Goal: Task Accomplishment & Management: Use online tool/utility

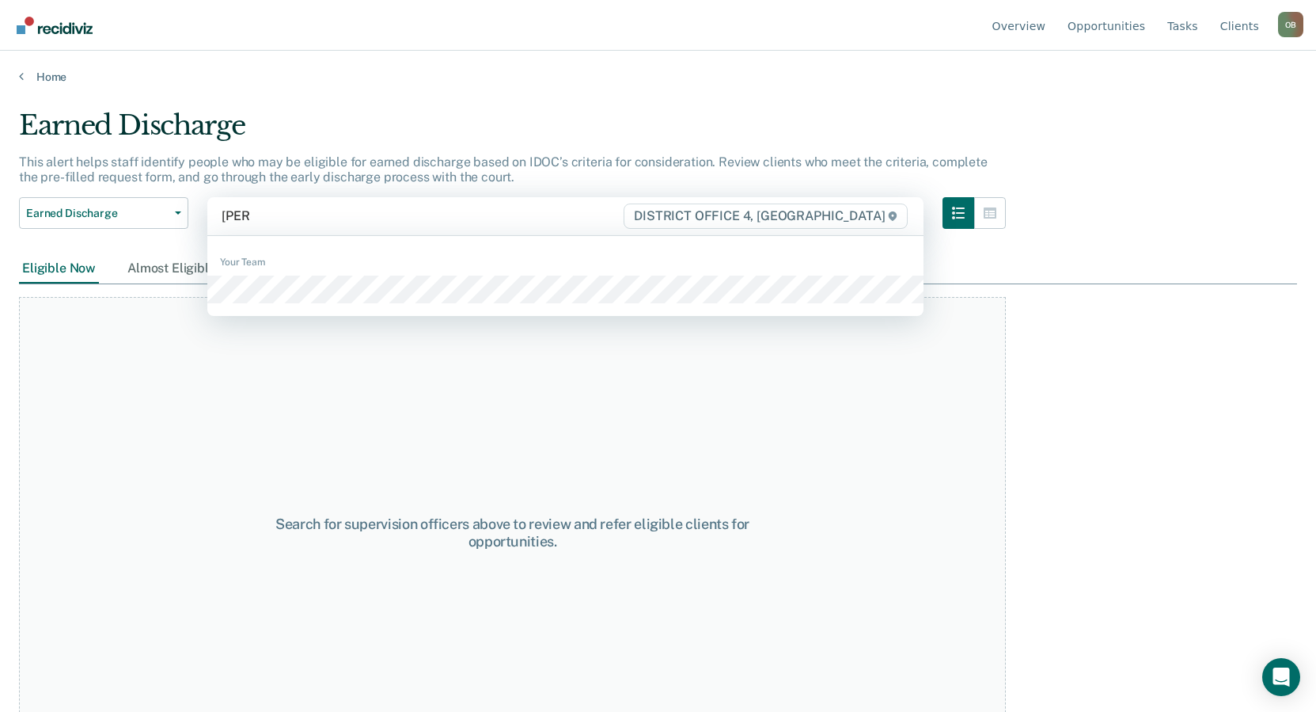
type input "peter"
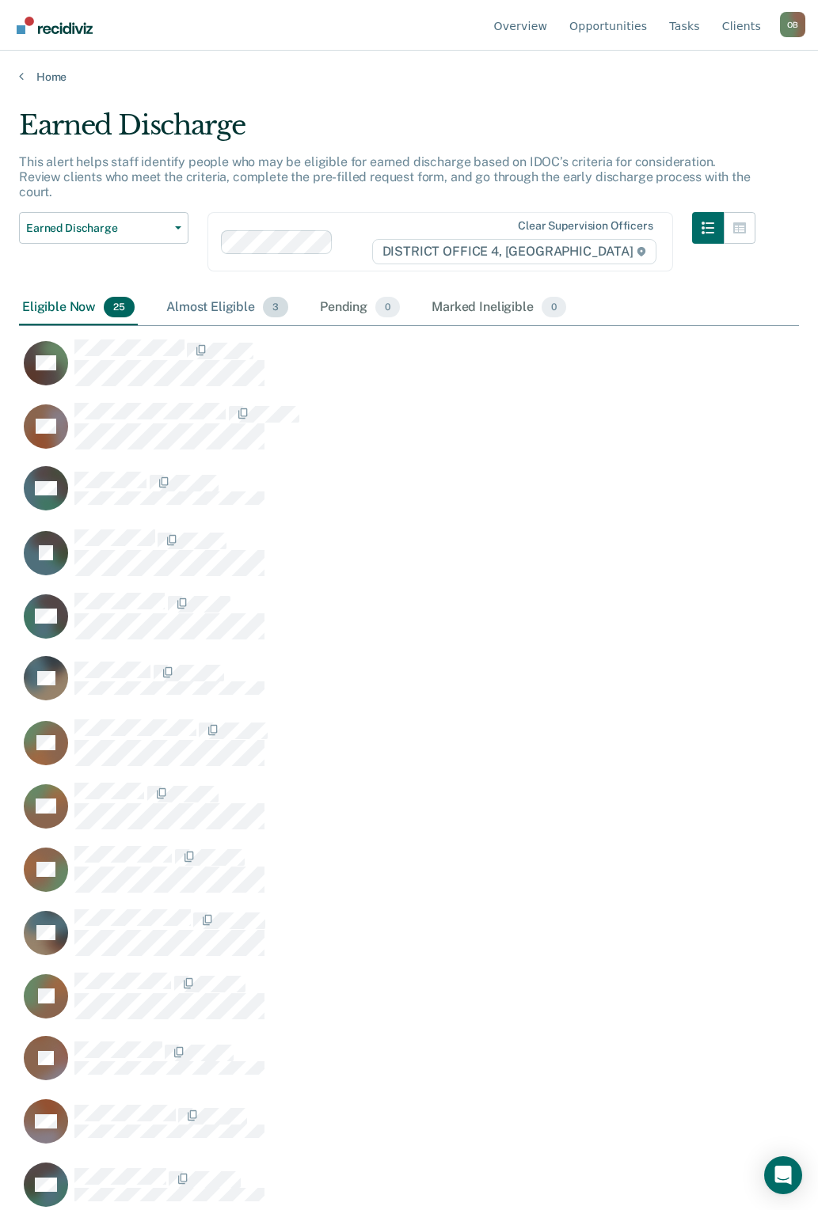
click at [193, 298] on div "Almost Eligible 3" at bounding box center [227, 308] width 128 height 35
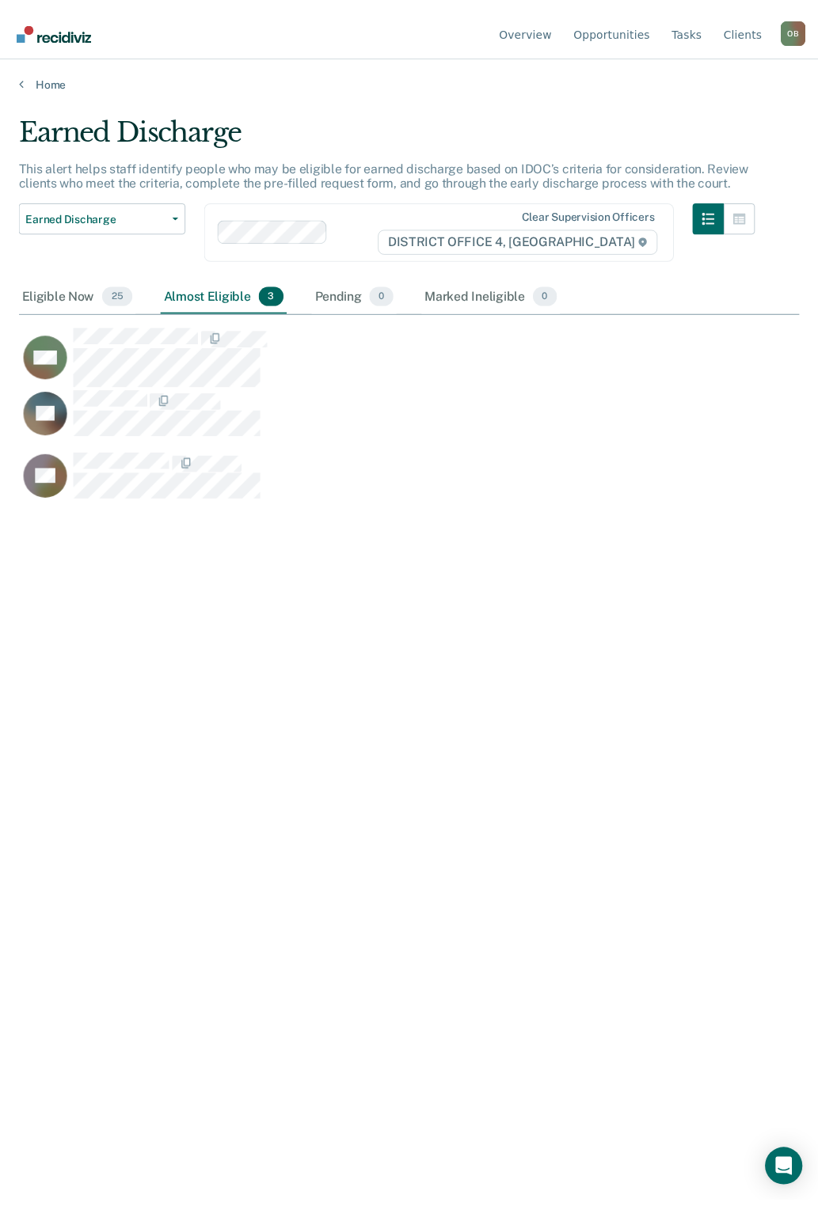
scroll to position [969, 780]
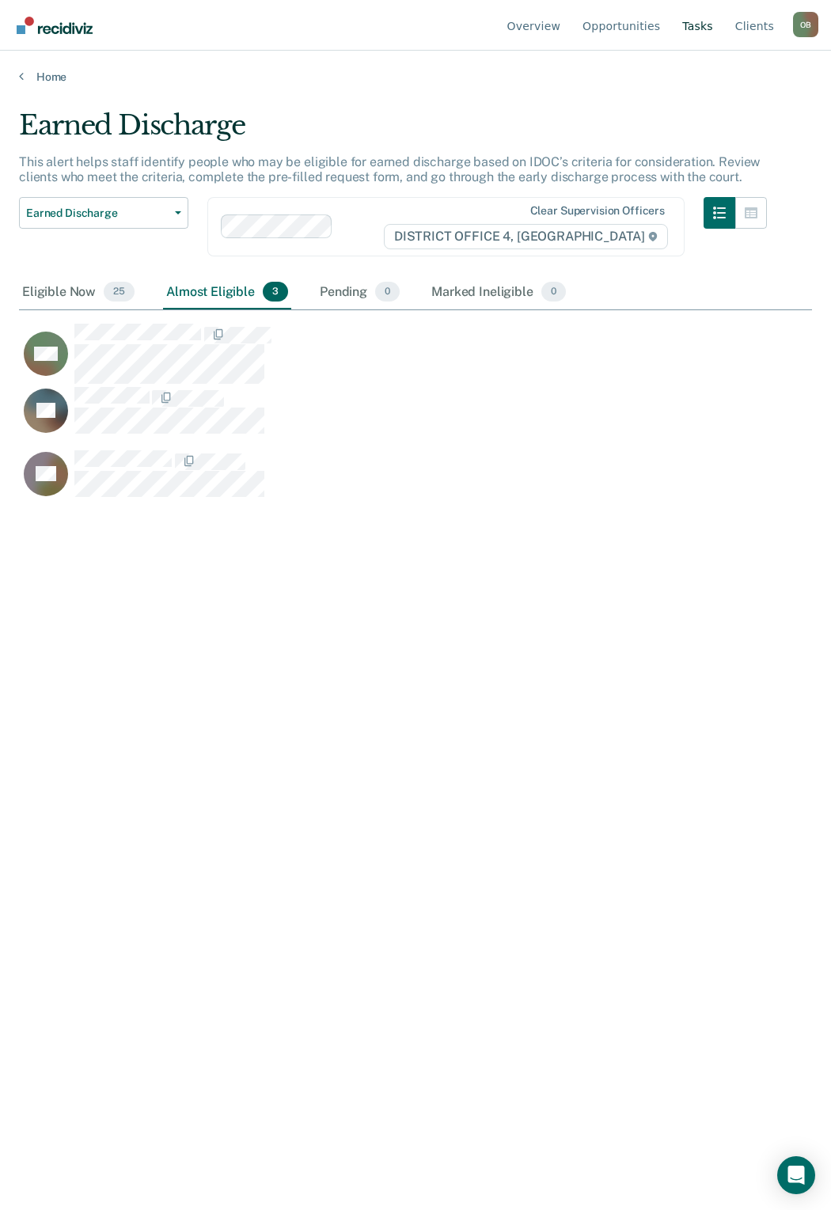
click at [705, 28] on link "Tasks" at bounding box center [697, 25] width 37 height 51
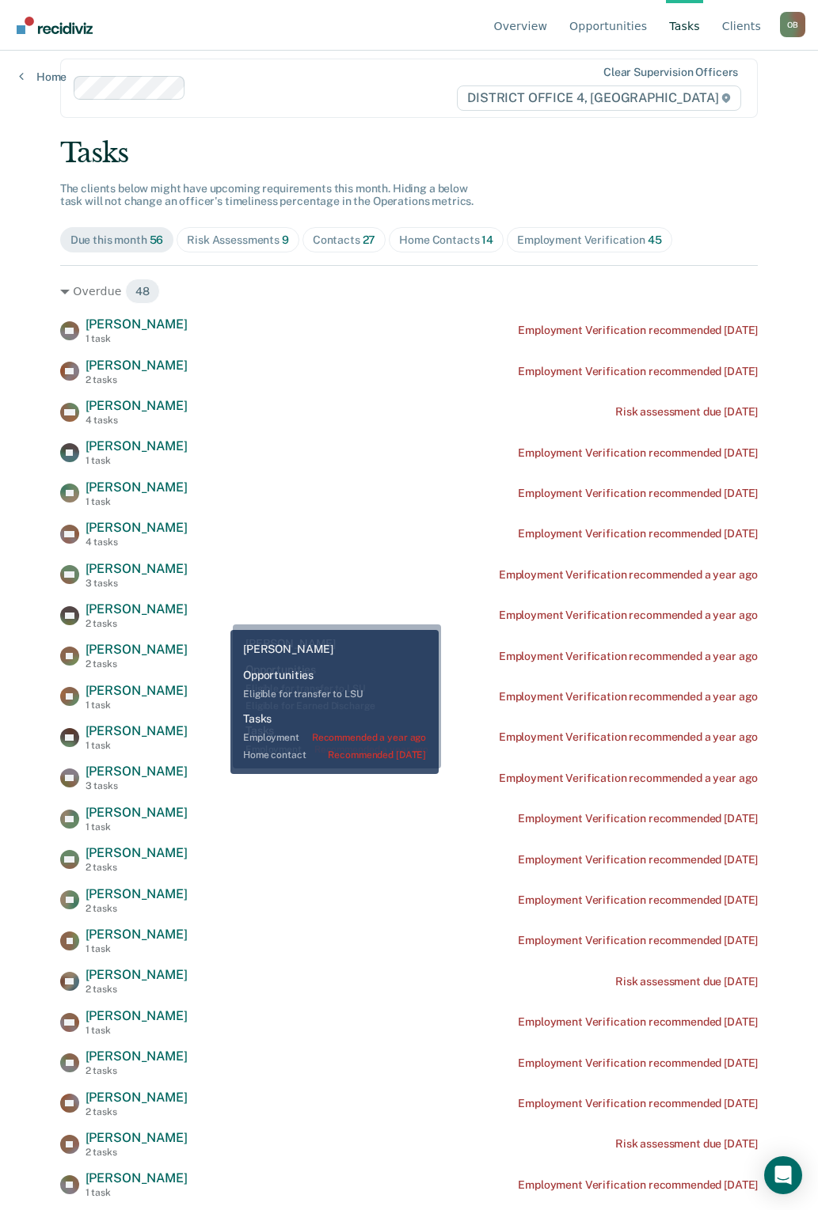
scroll to position [16, 0]
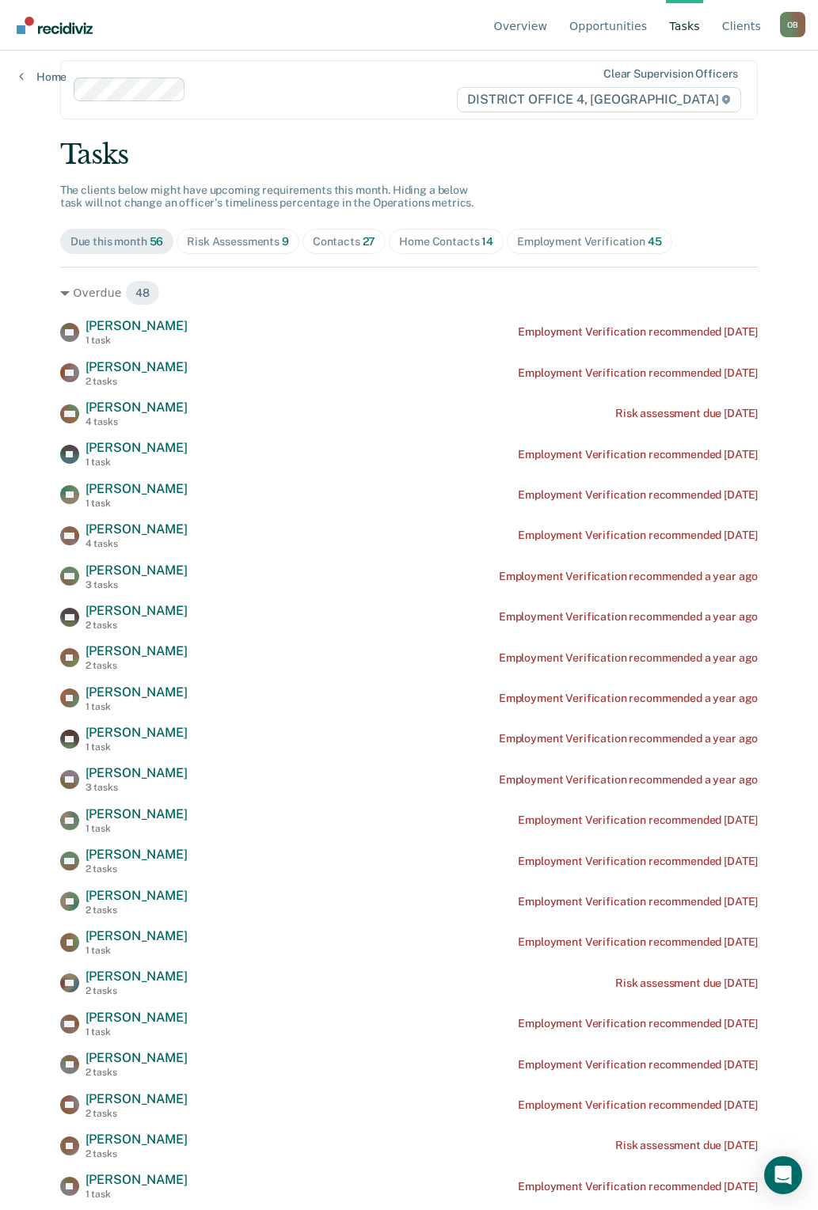
click at [228, 240] on div "Risk Assessments 9" at bounding box center [238, 241] width 102 height 13
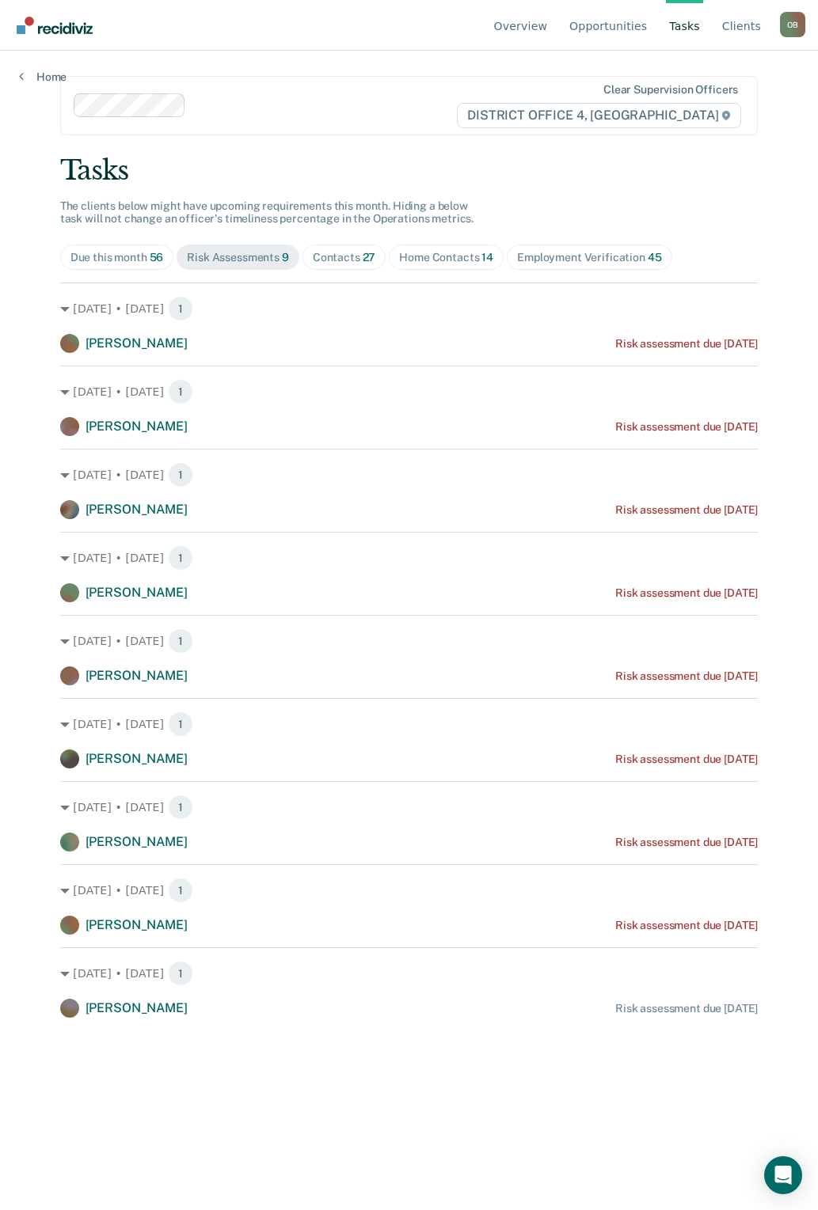
scroll to position [0, 0]
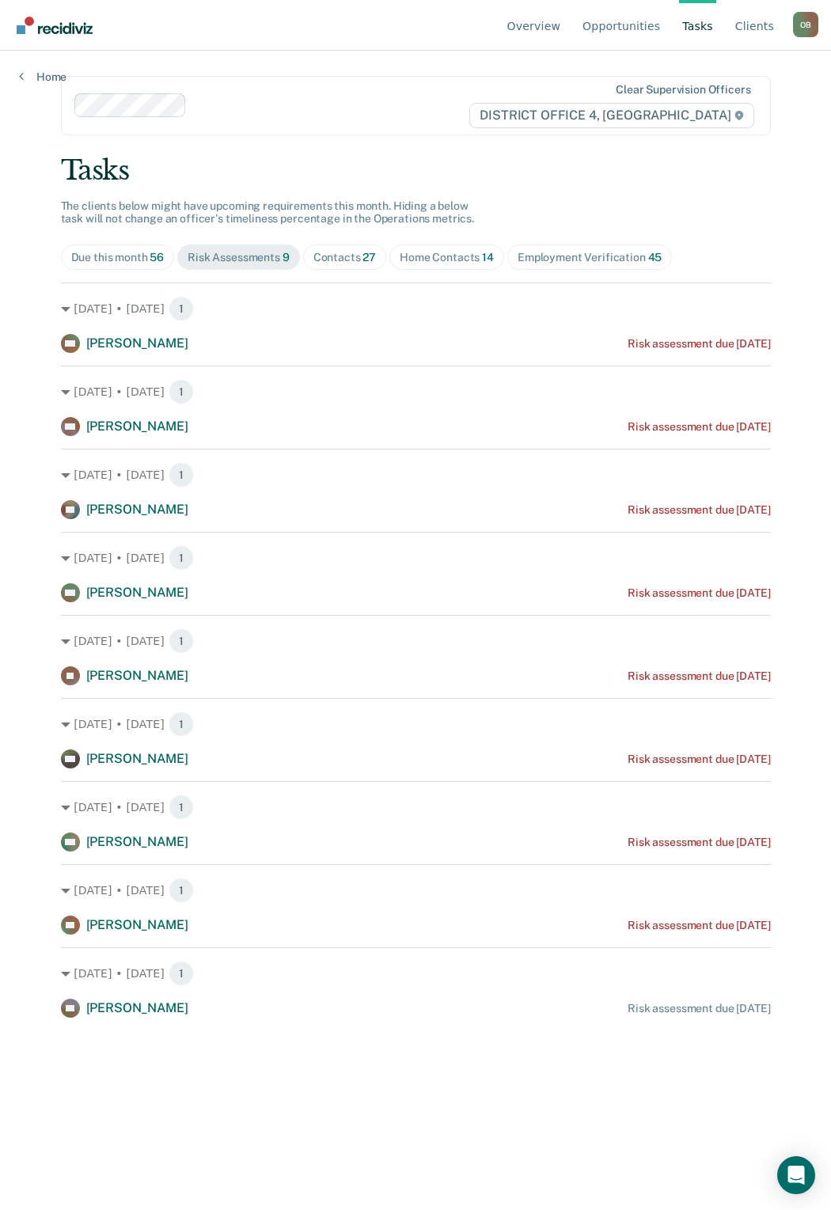
click at [335, 259] on div "Contacts 27" at bounding box center [344, 257] width 63 height 13
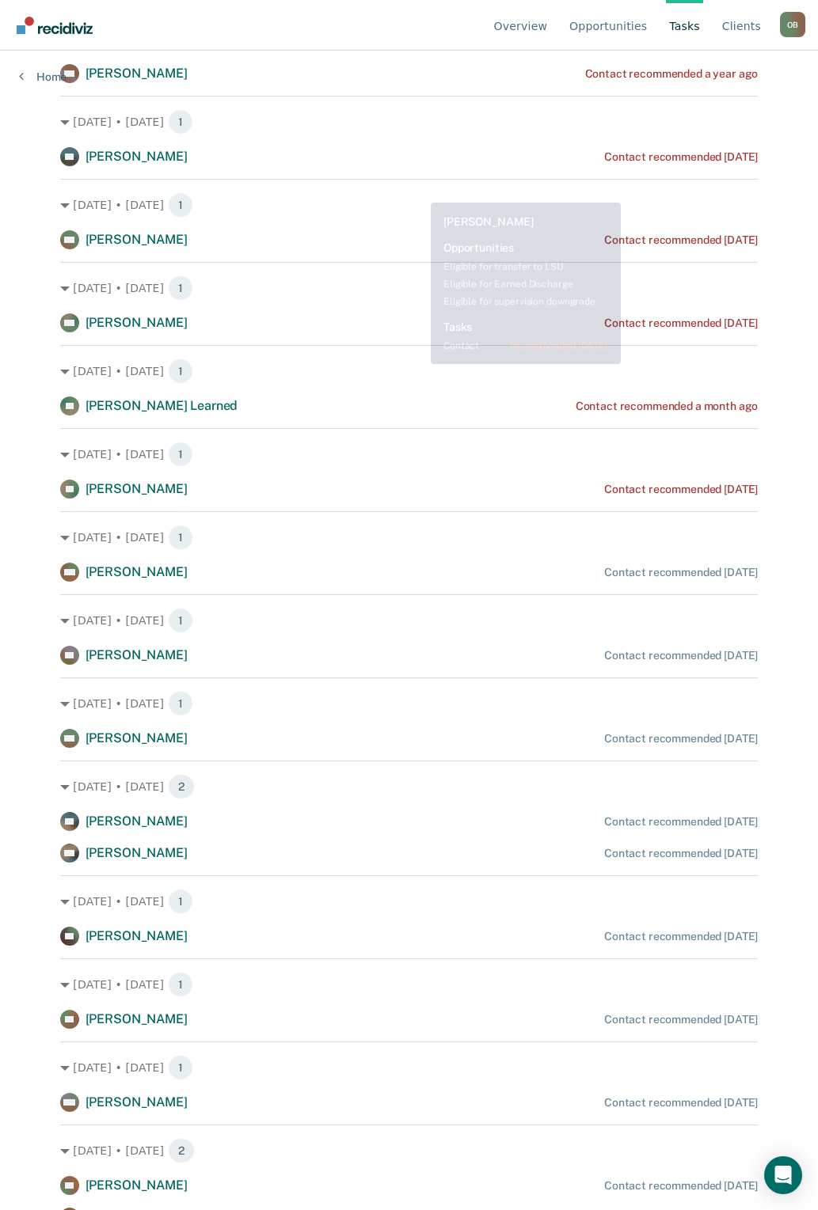
scroll to position [21, 0]
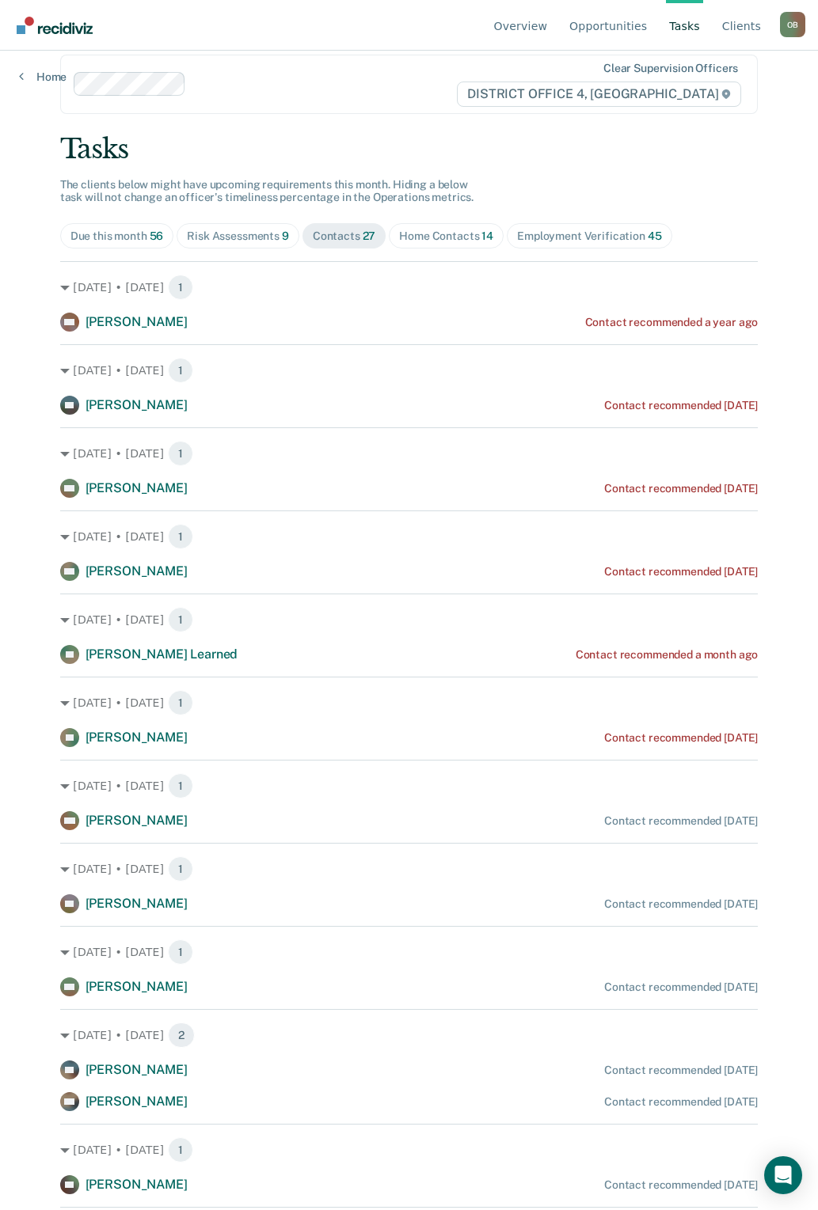
click at [463, 236] on div "Home Contacts 14" at bounding box center [446, 236] width 94 height 13
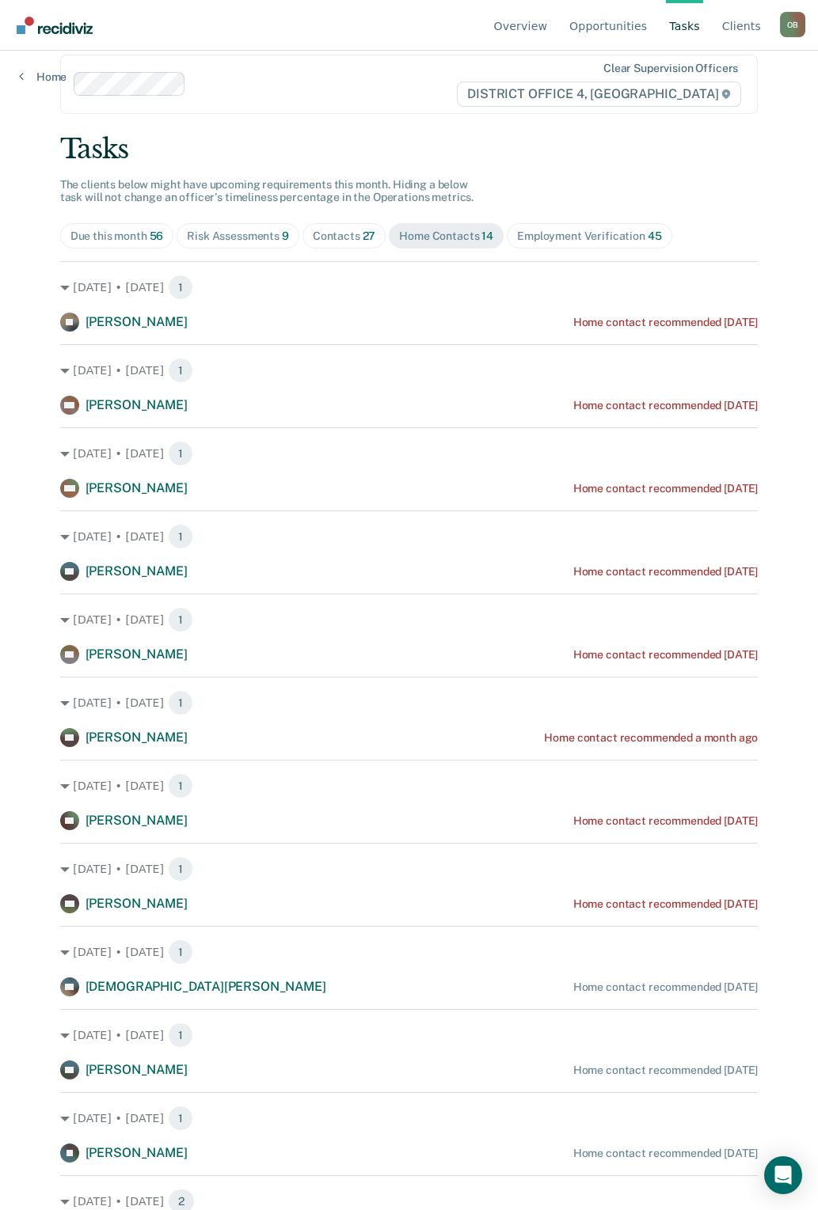
click at [450, 236] on div "Home Contacts 14" at bounding box center [446, 236] width 94 height 13
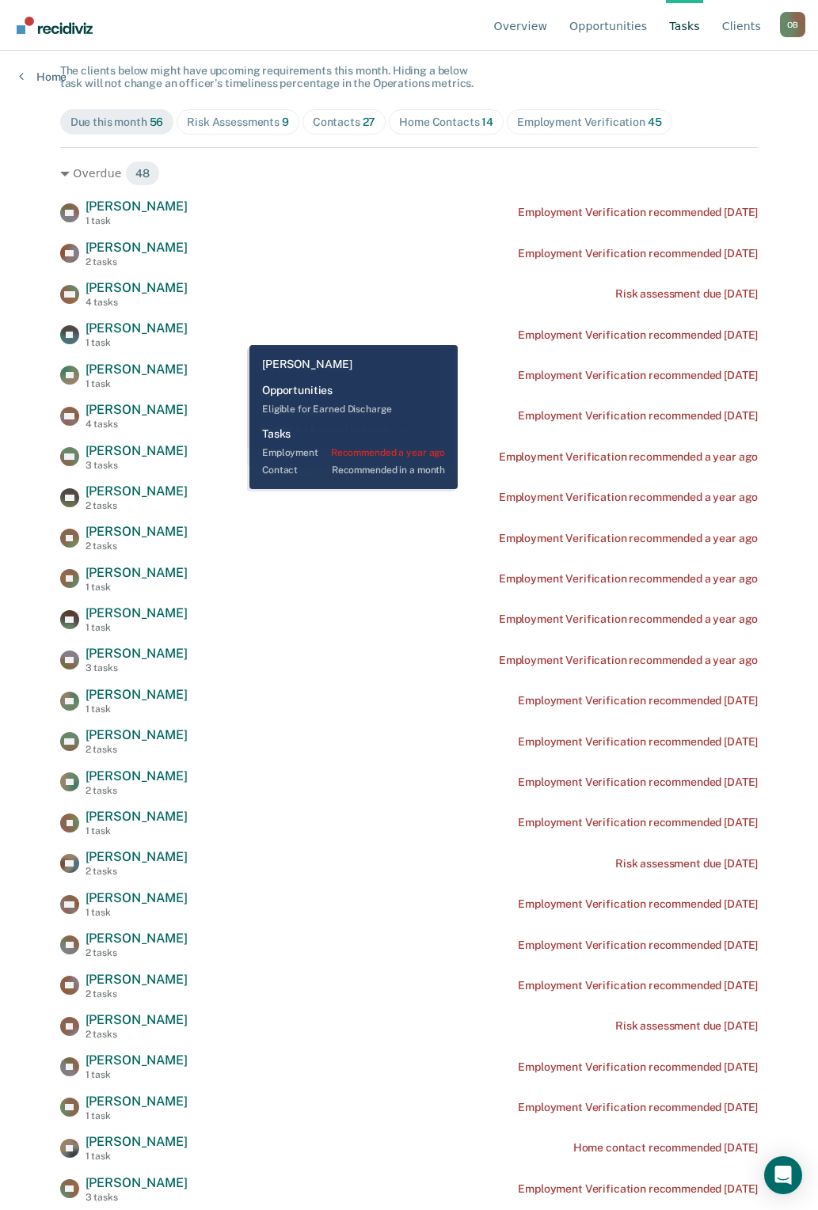
scroll to position [0, 0]
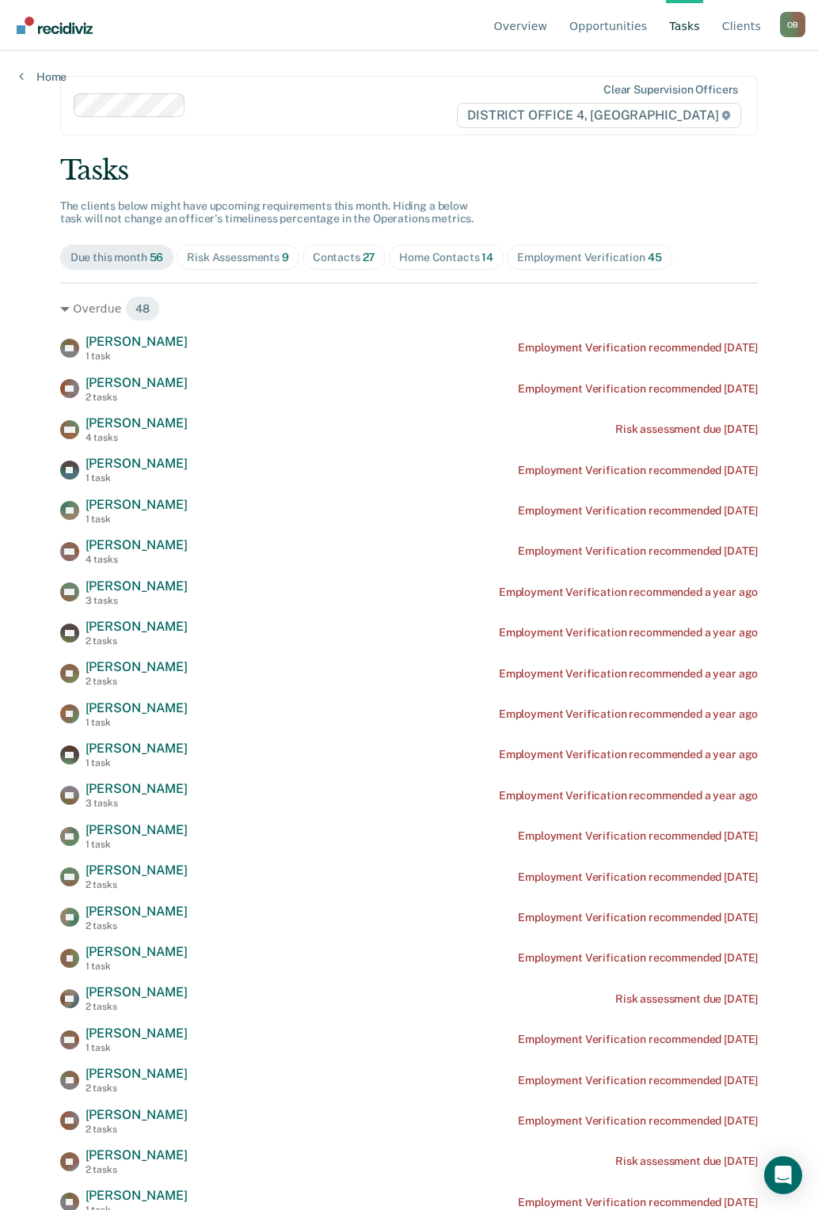
click at [551, 260] on div "Employment Verification 45" at bounding box center [589, 257] width 144 height 13
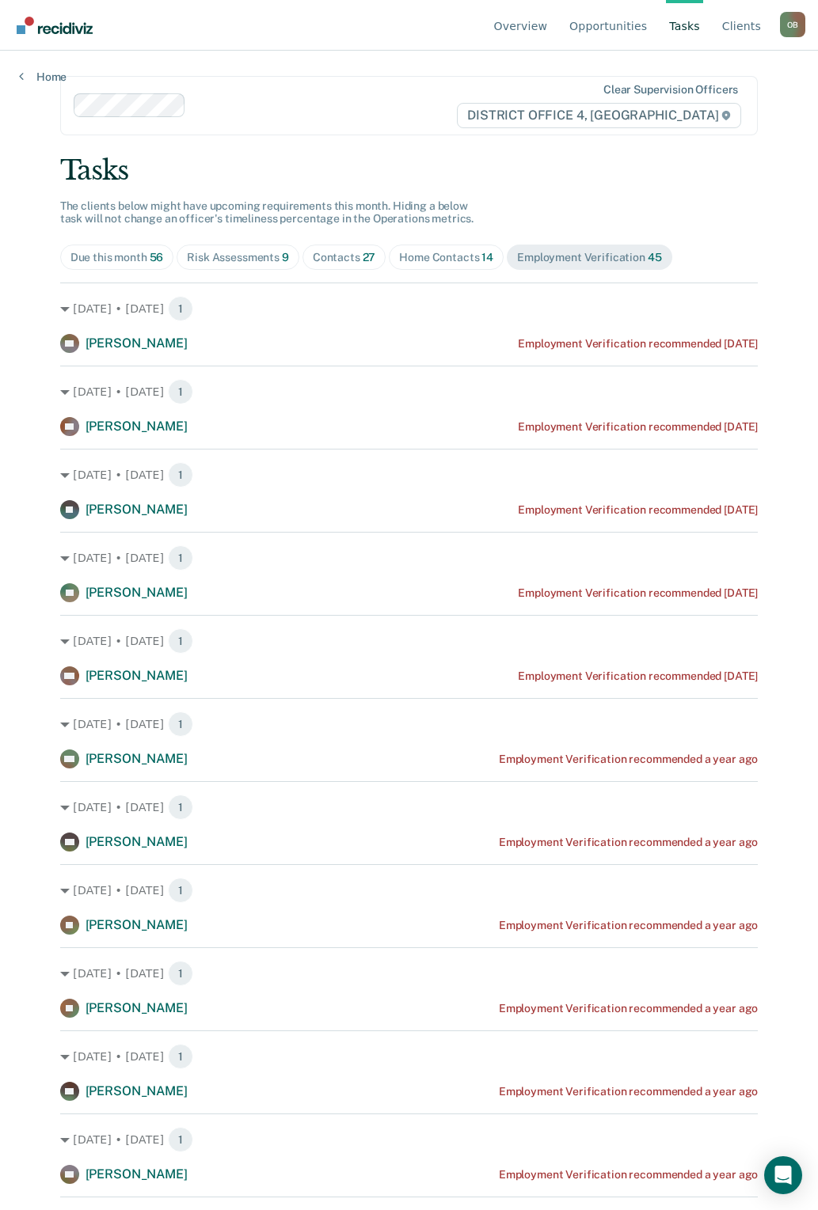
click at [453, 262] on div "Home Contacts 14" at bounding box center [446, 257] width 94 height 13
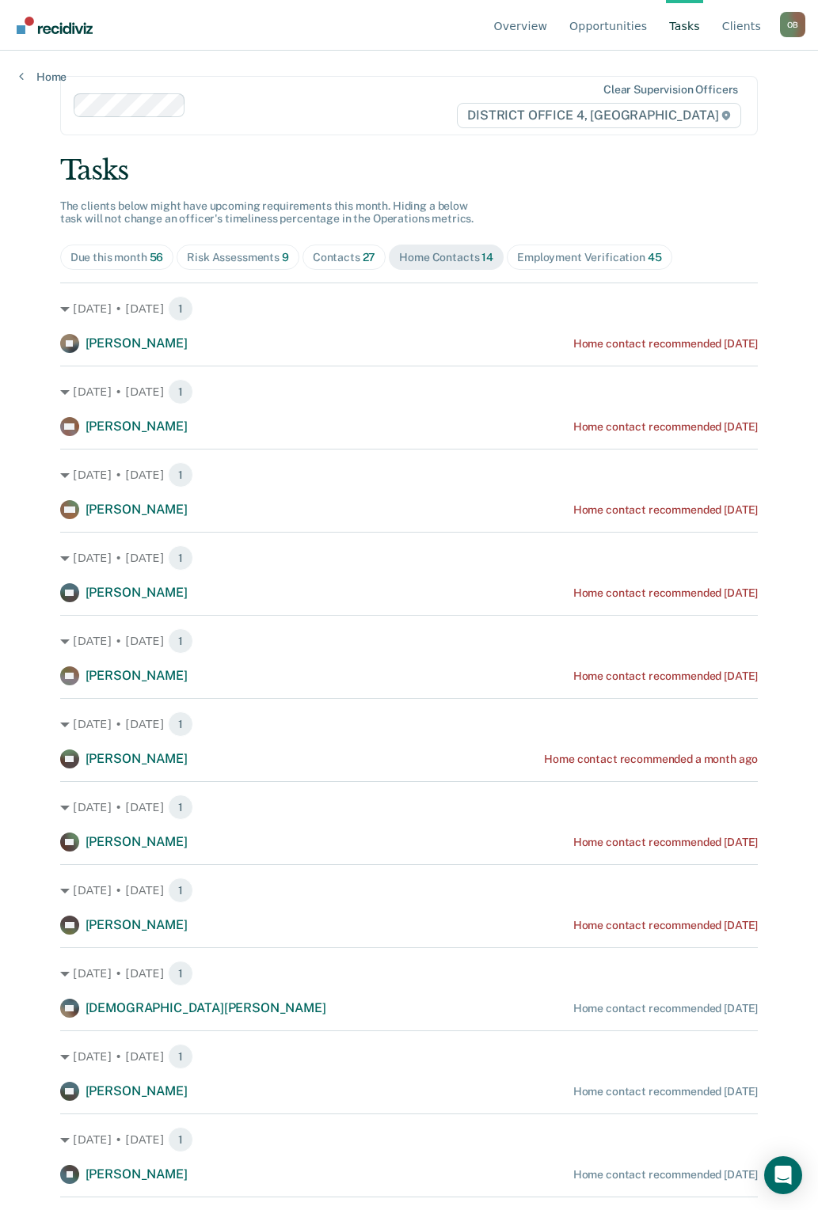
click at [212, 260] on div "Risk Assessments 9" at bounding box center [238, 257] width 102 height 13
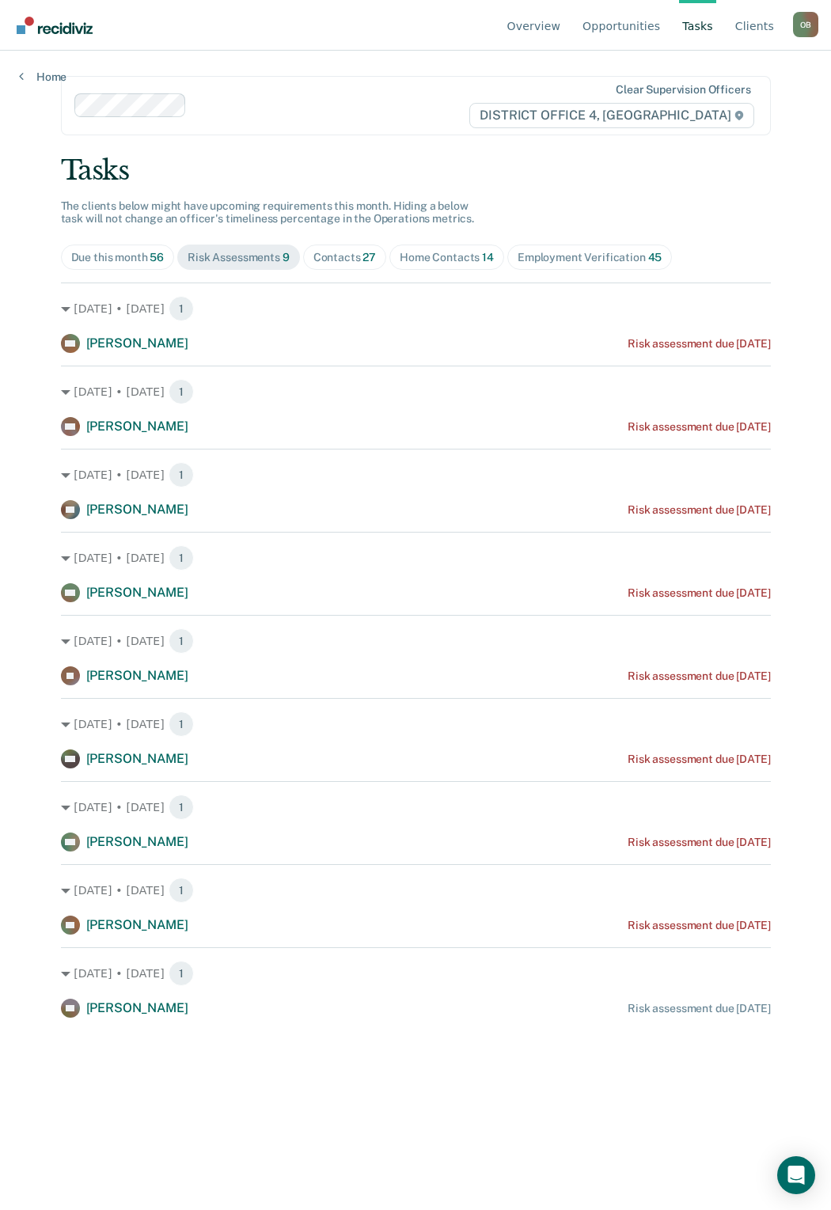
click at [801, 28] on div "O B" at bounding box center [805, 24] width 25 height 25
click at [715, 122] on link "Go to Operations" at bounding box center [742, 124] width 102 height 13
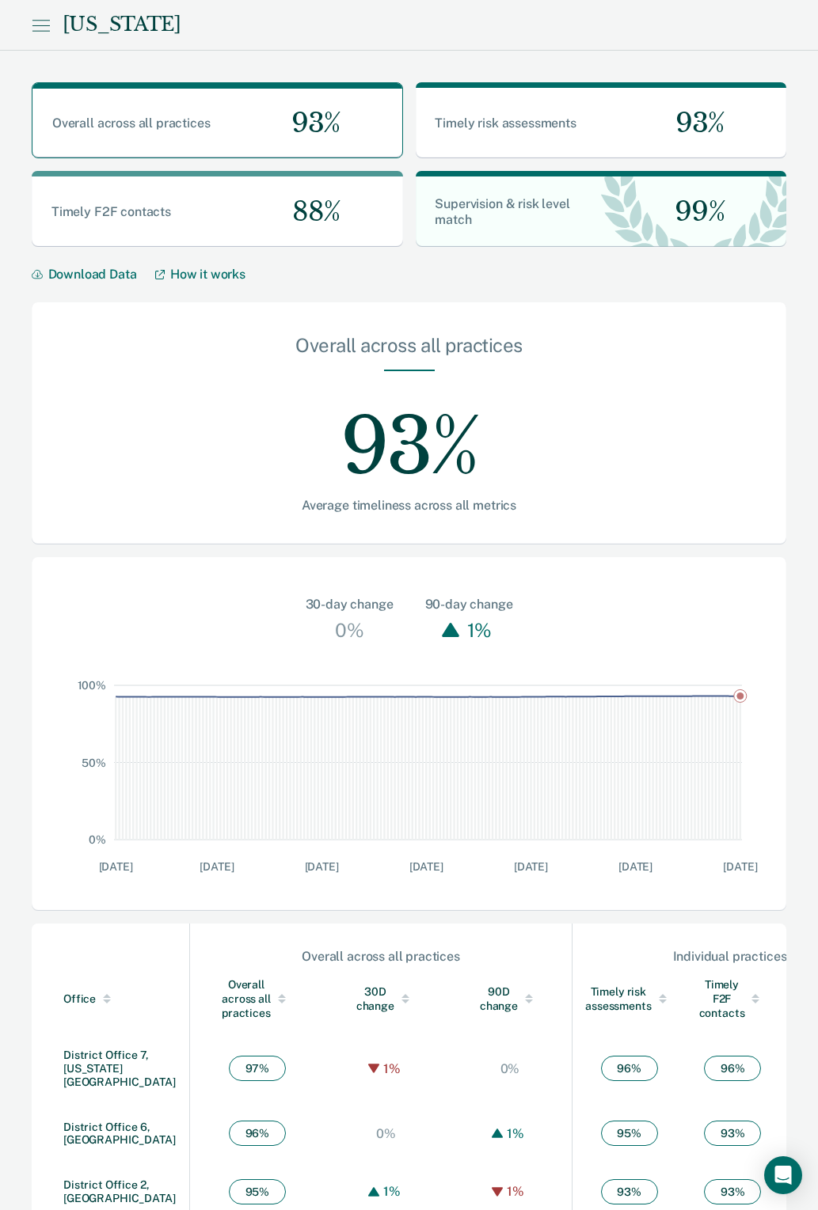
click at [66, 711] on div "Office" at bounding box center [123, 999] width 120 height 13
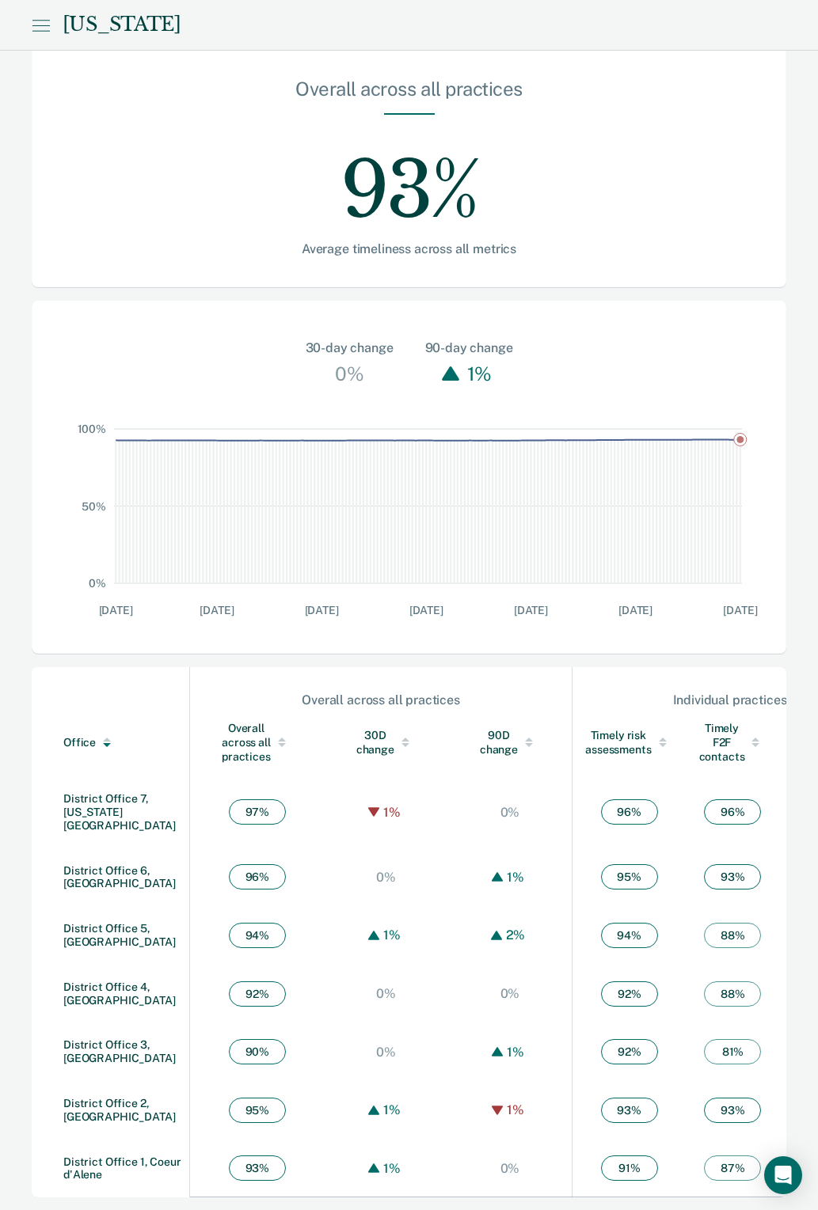
scroll to position [260, 0]
click at [98, 711] on link "District Office 4, Boise" at bounding box center [119, 994] width 112 height 26
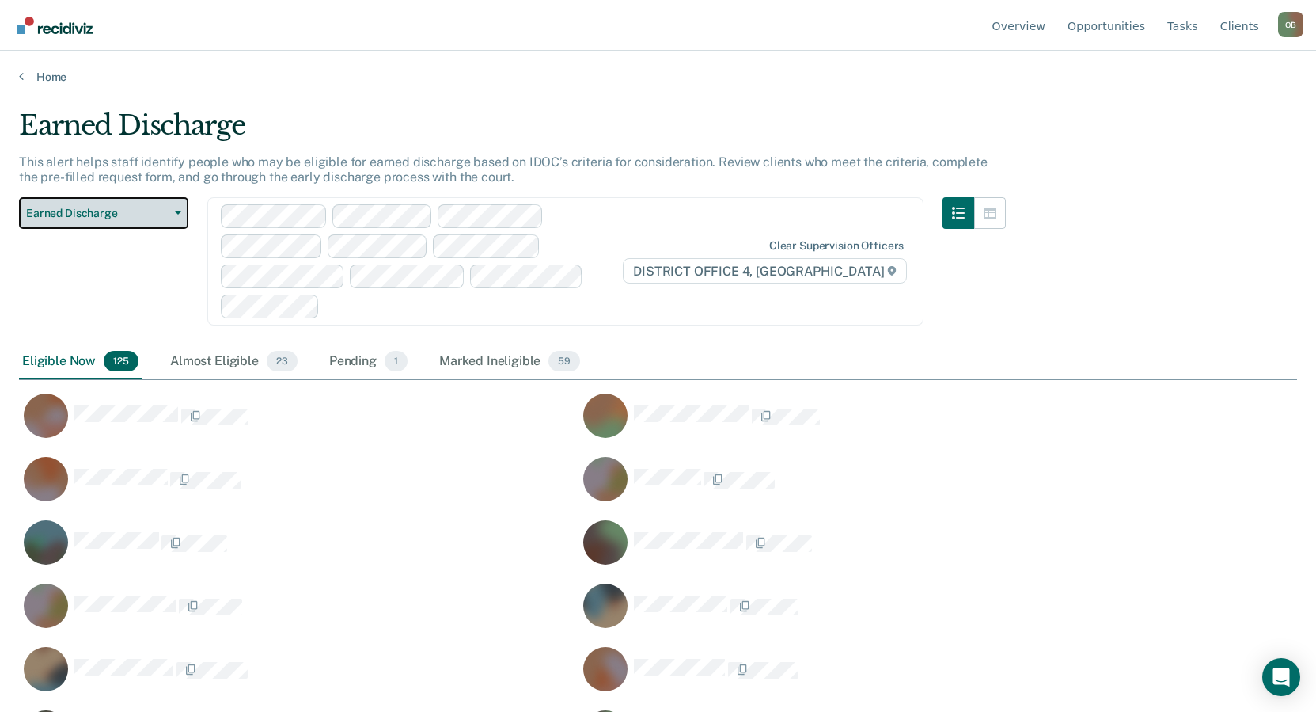
click at [181, 211] on button "Earned Discharge" at bounding box center [103, 213] width 169 height 32
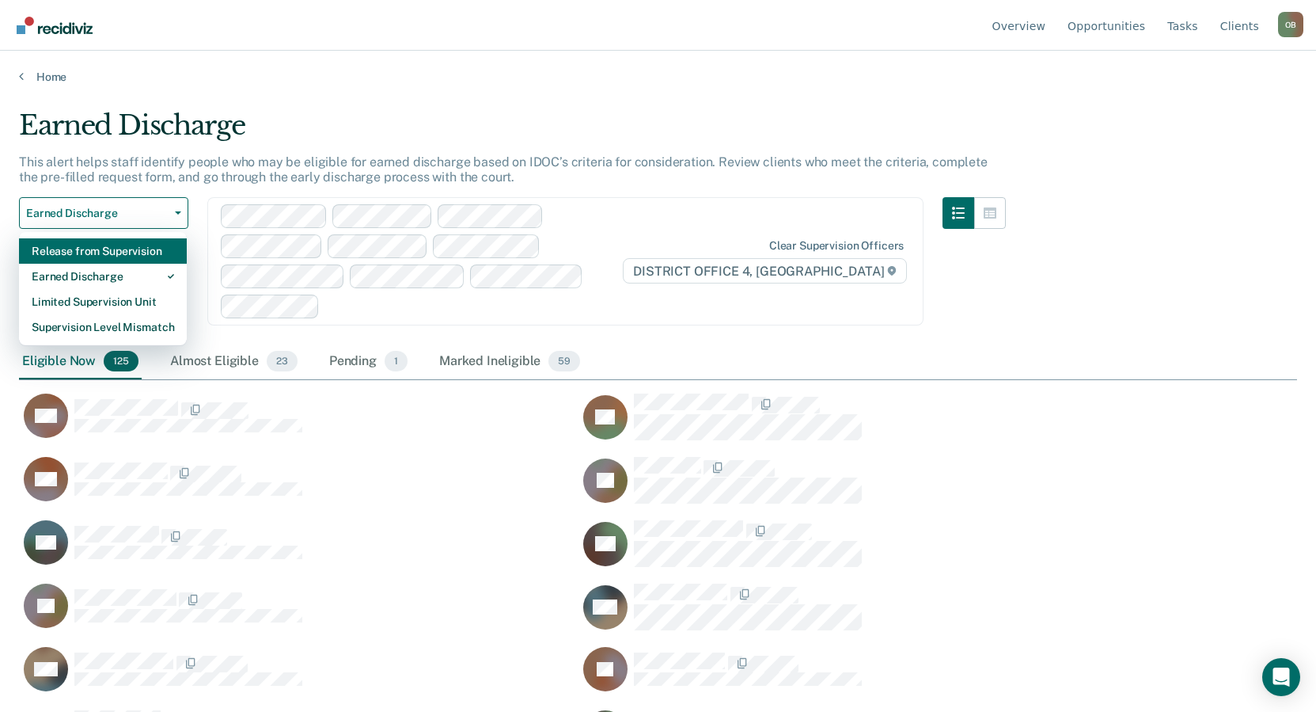
click at [141, 252] on div "Release from Supervision" at bounding box center [103, 250] width 142 height 25
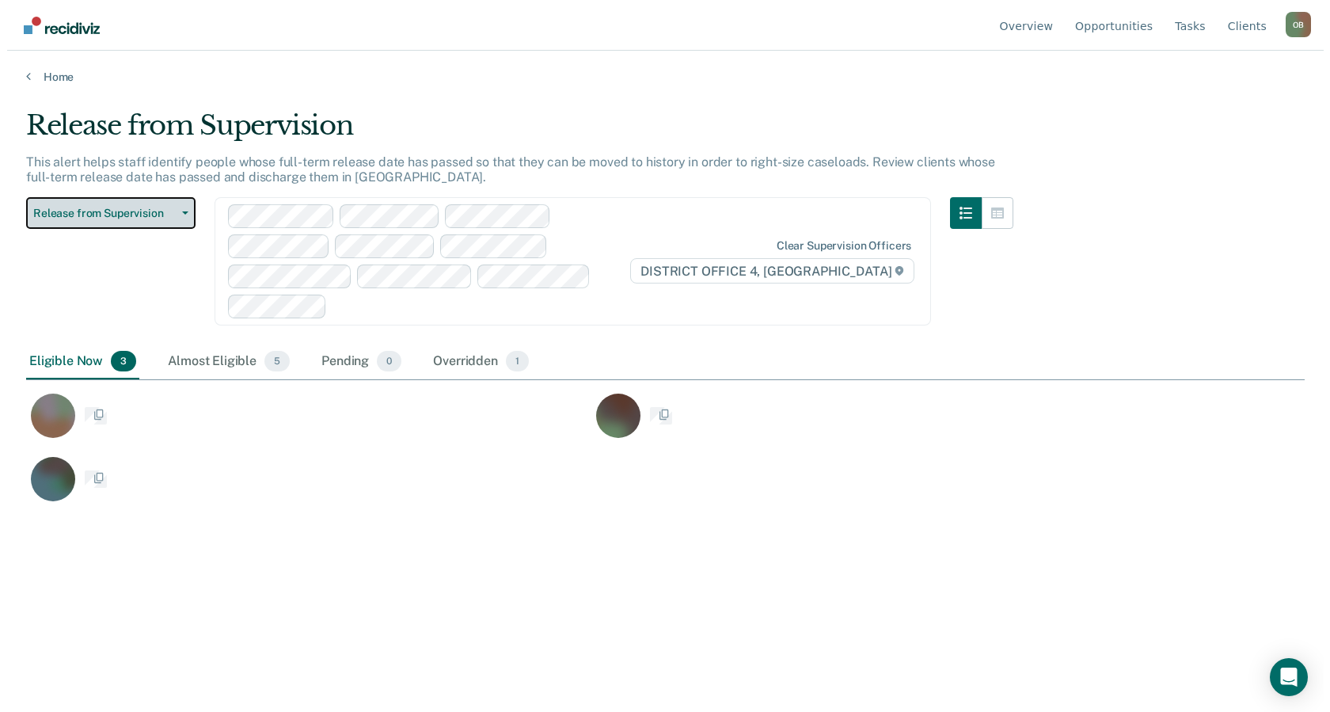
scroll to position [470, 1278]
